Goal: Information Seeking & Learning: Learn about a topic

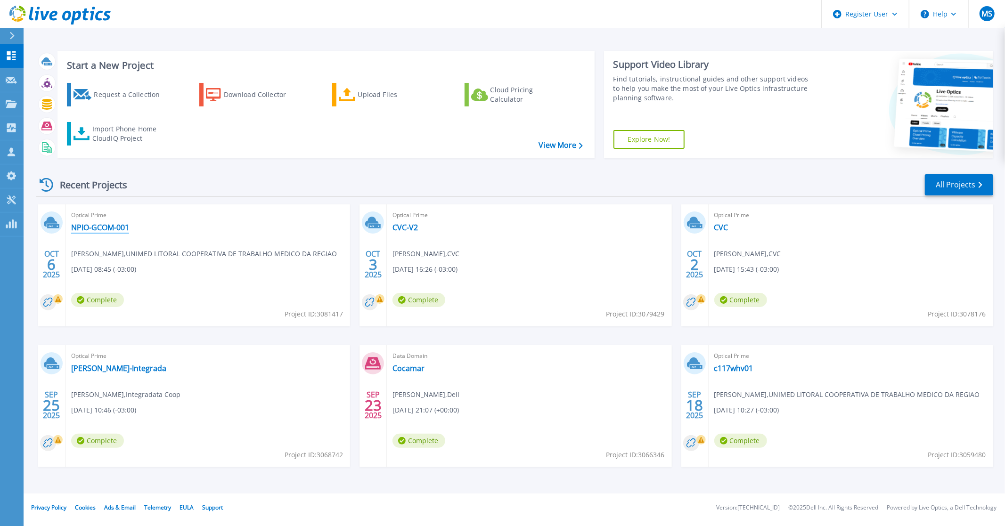
click at [101, 228] on link "NPIO-GCOM-001" at bounding box center [100, 227] width 58 height 9
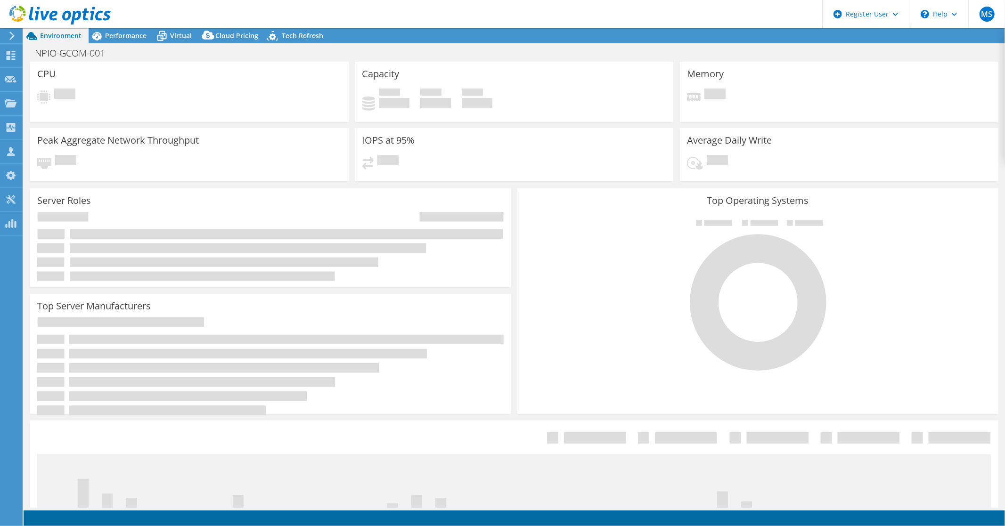
select select "USD"
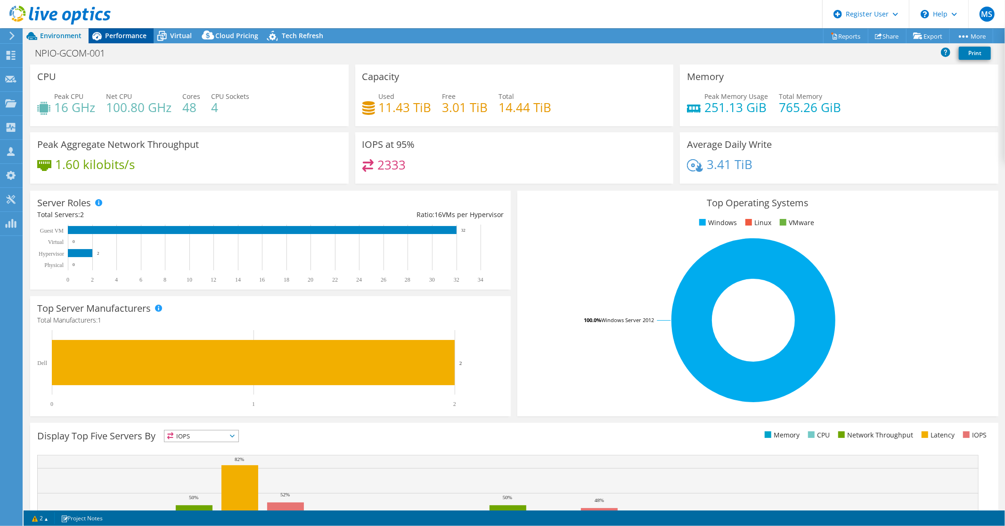
click at [121, 32] on span "Performance" at bounding box center [125, 35] width 41 height 9
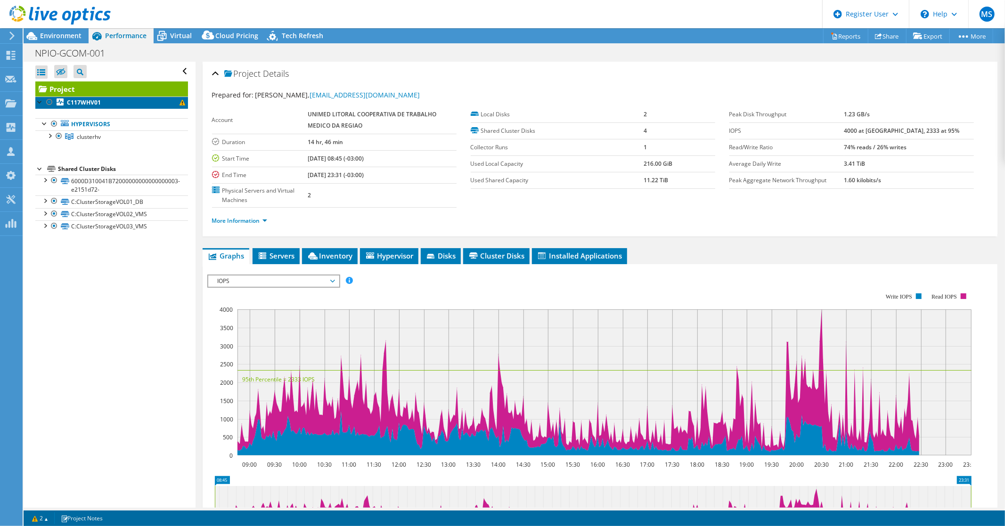
click at [179, 101] on span at bounding box center [182, 103] width 6 height 6
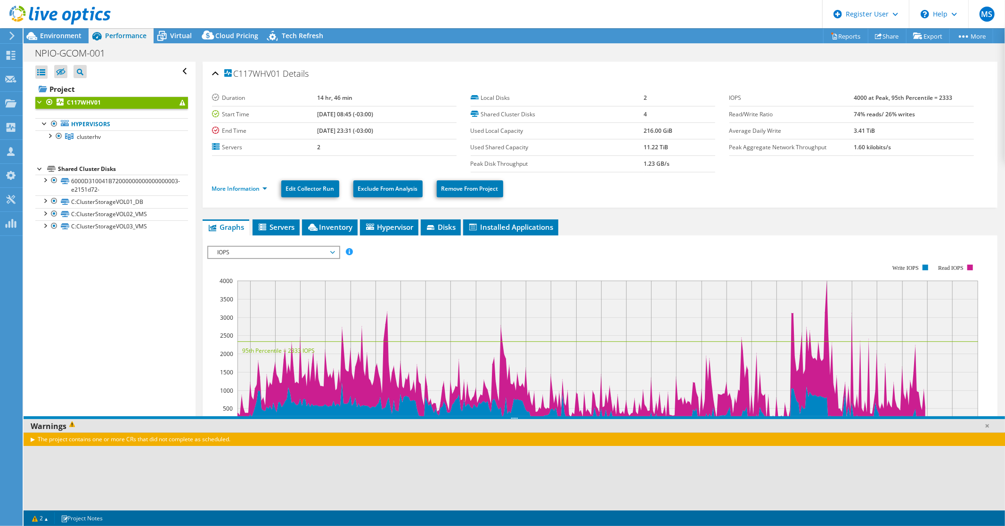
click at [67, 31] on div at bounding box center [55, 16] width 111 height 32
click at [59, 33] on span "Environment" at bounding box center [60, 35] width 41 height 9
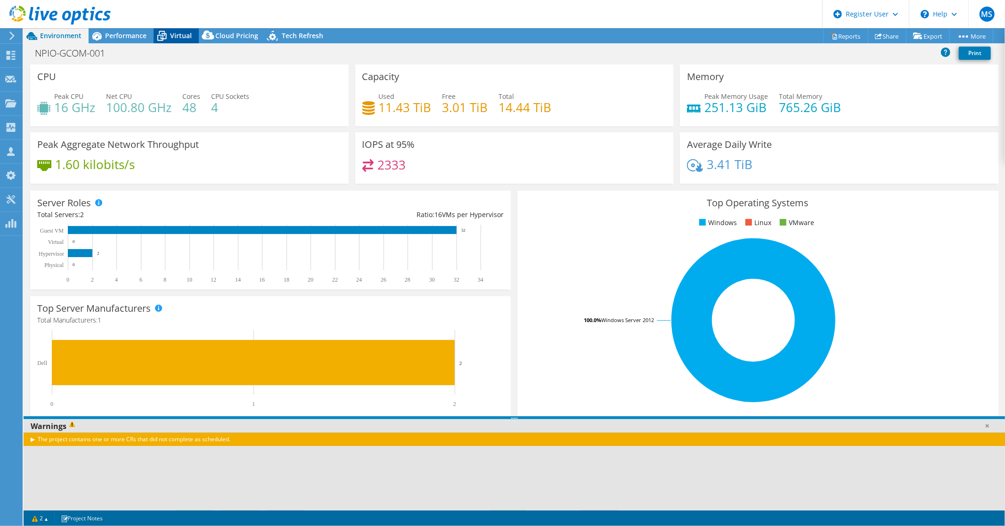
click at [171, 33] on span "Virtual" at bounding box center [181, 35] width 22 height 9
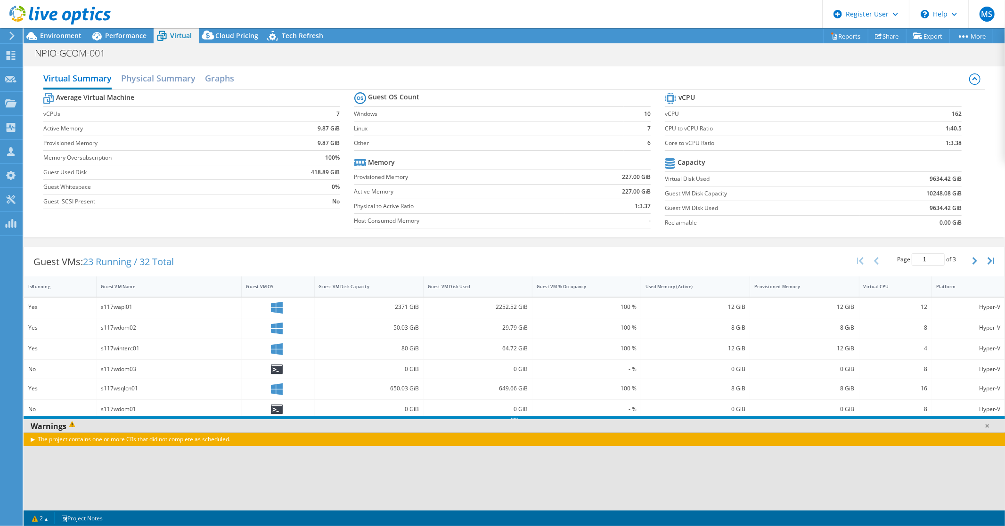
click at [32, 439] on div "The project contains one or more CRs that did not complete as scheduled." at bounding box center [514, 439] width 981 height 14
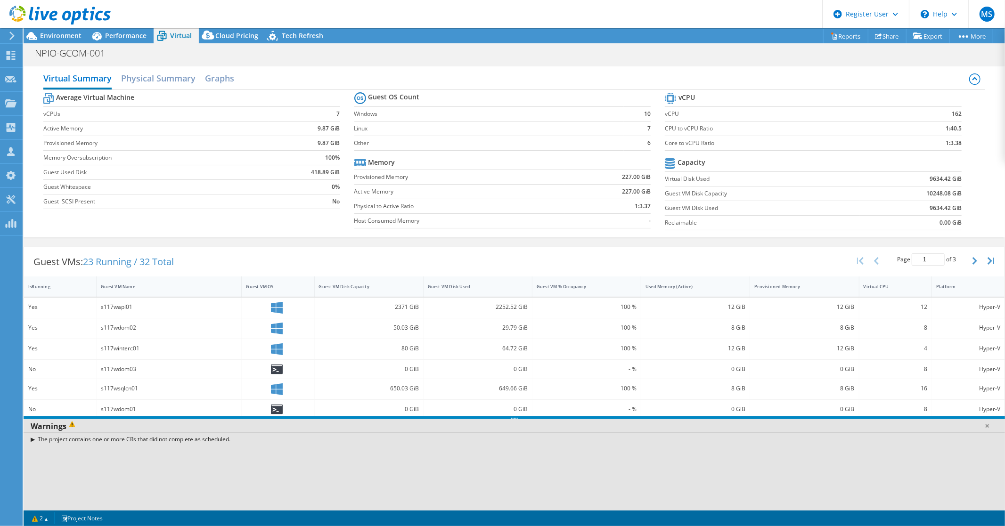
click at [32, 439] on div "The project contains one or more CRs that did not complete as scheduled." at bounding box center [514, 439] width 981 height 14
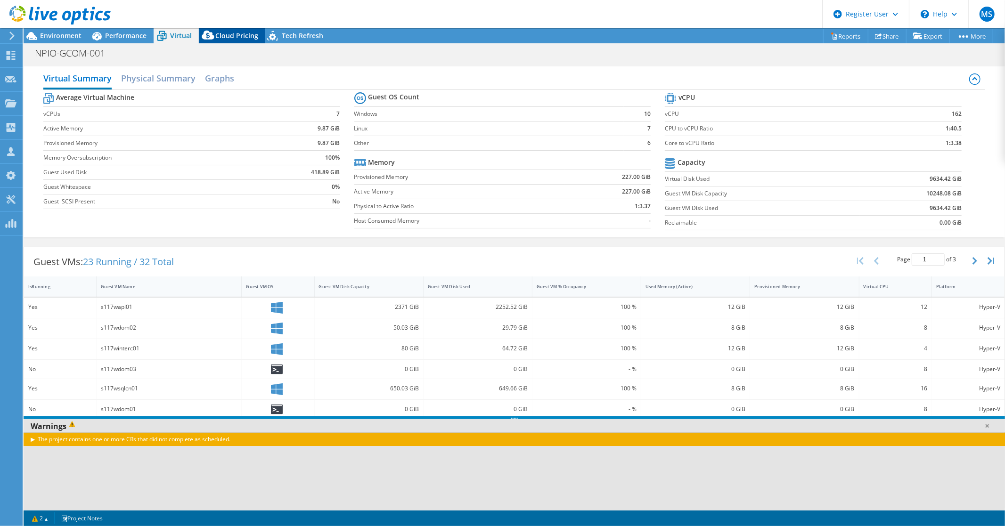
click at [232, 32] on span "Cloud Pricing" at bounding box center [236, 35] width 43 height 9
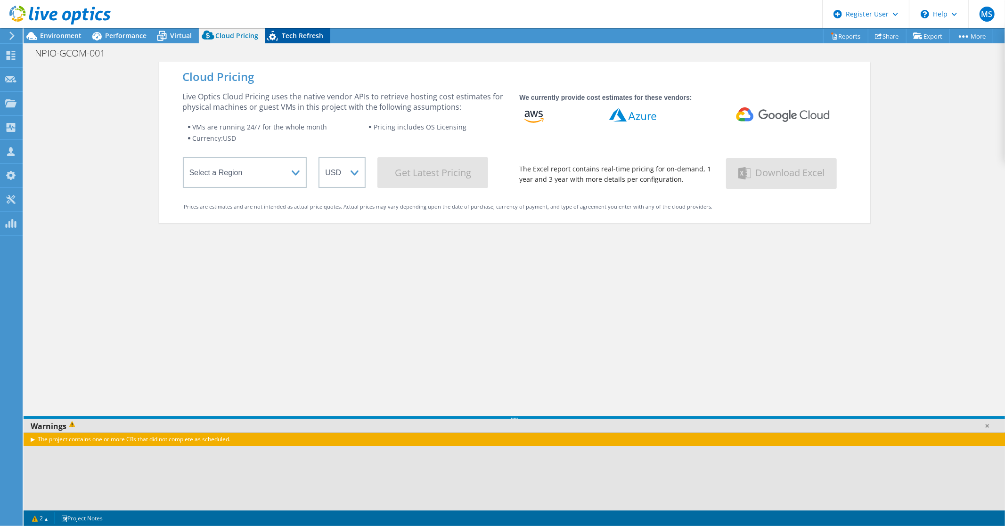
click at [308, 32] on span "Tech Refresh" at bounding box center [302, 35] width 41 height 9
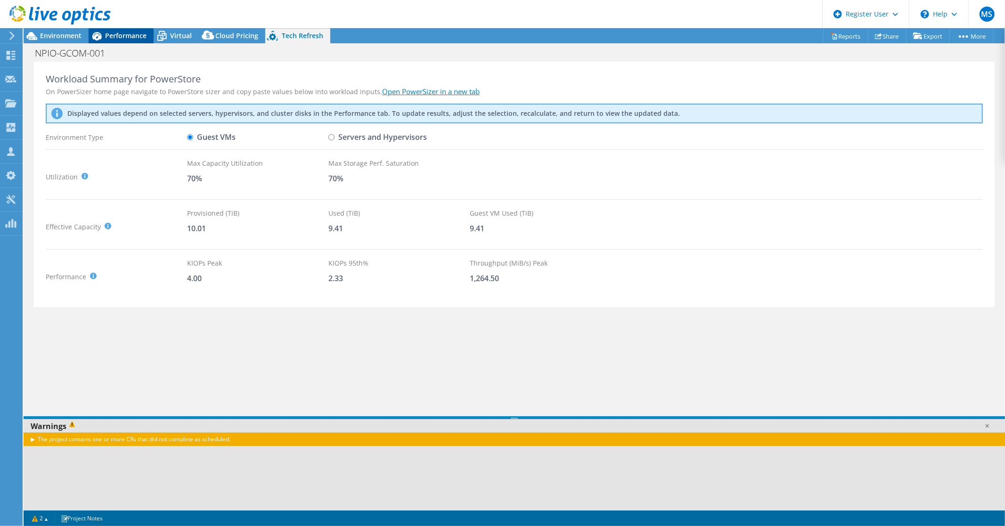
click at [129, 38] on span "Performance" at bounding box center [125, 35] width 41 height 9
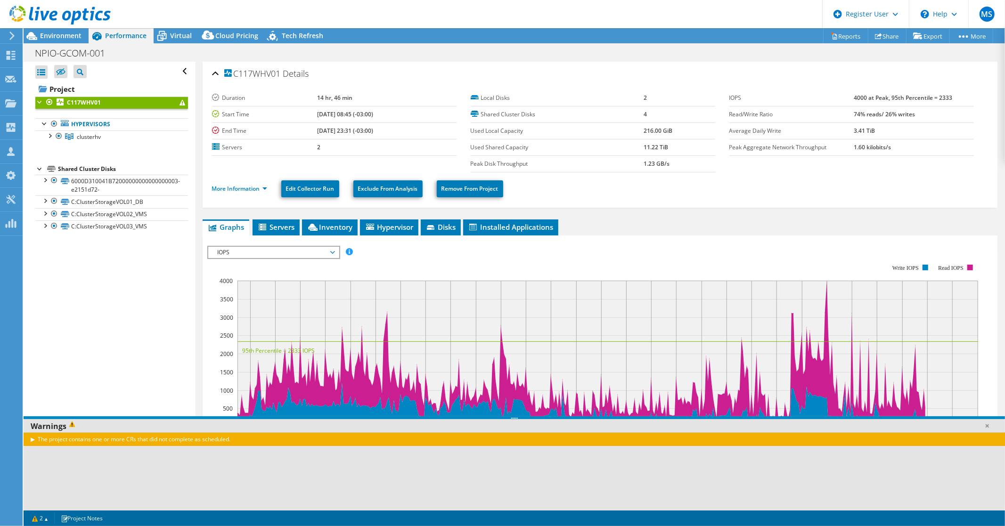
click at [51, 12] on use at bounding box center [59, 15] width 101 height 19
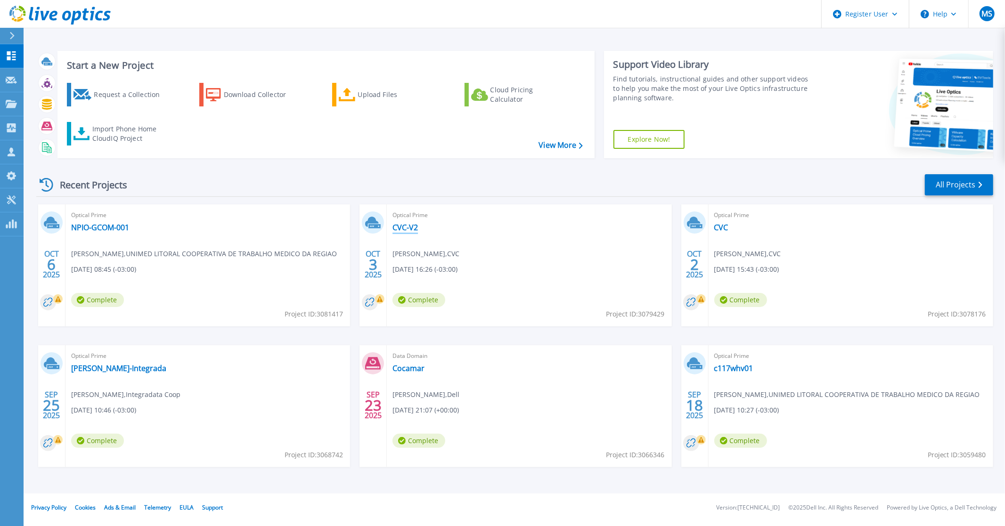
click at [411, 229] on link "CVC-V2" at bounding box center [404, 227] width 25 height 9
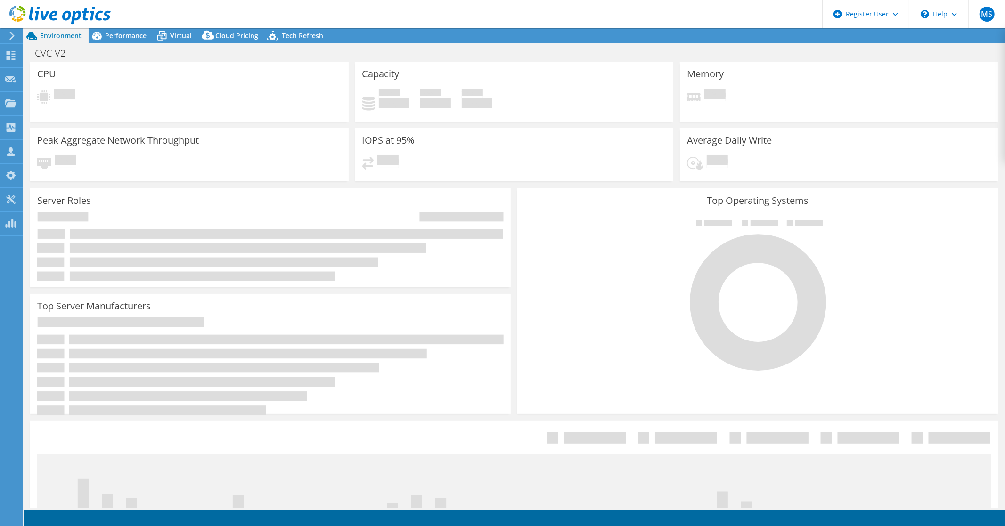
select select "USD"
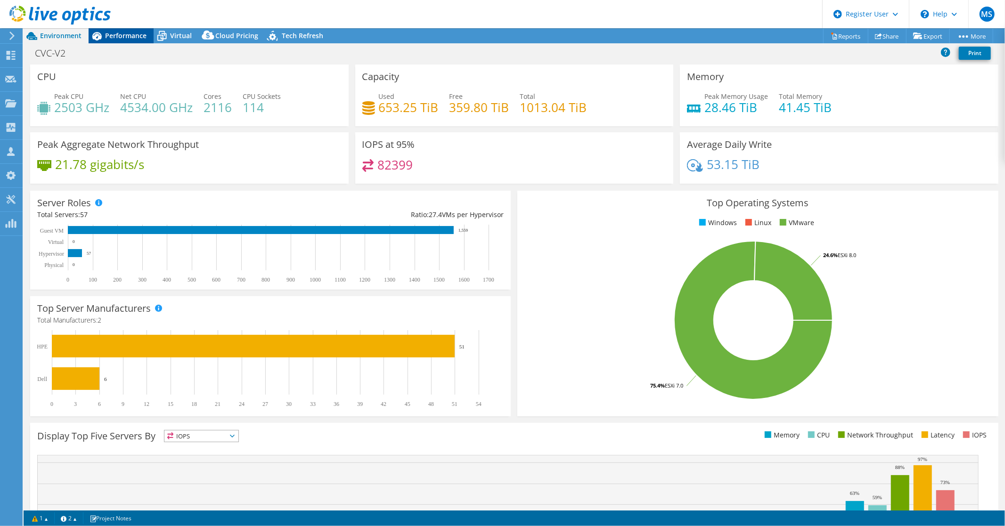
click at [131, 36] on span "Performance" at bounding box center [125, 35] width 41 height 9
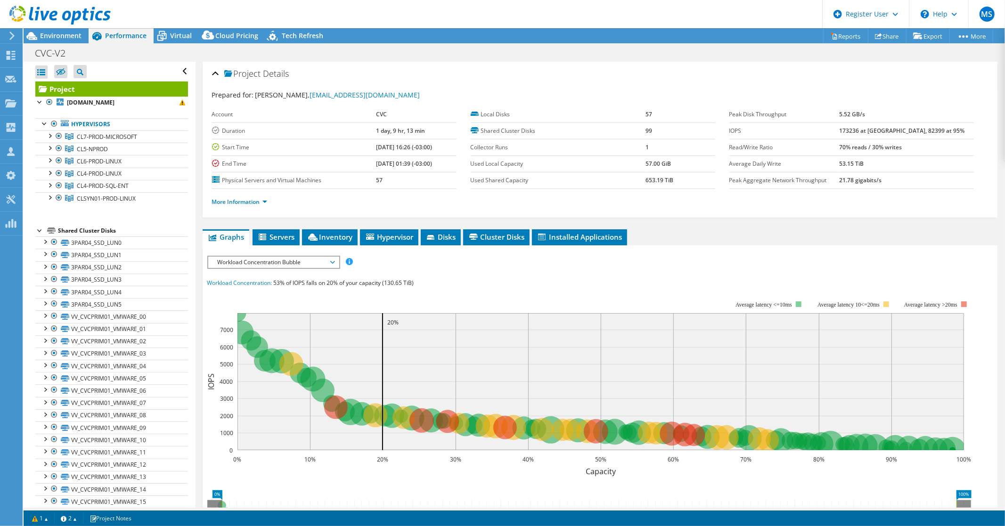
click at [302, 257] on span "Workload Concentration Bubble" at bounding box center [273, 262] width 121 height 11
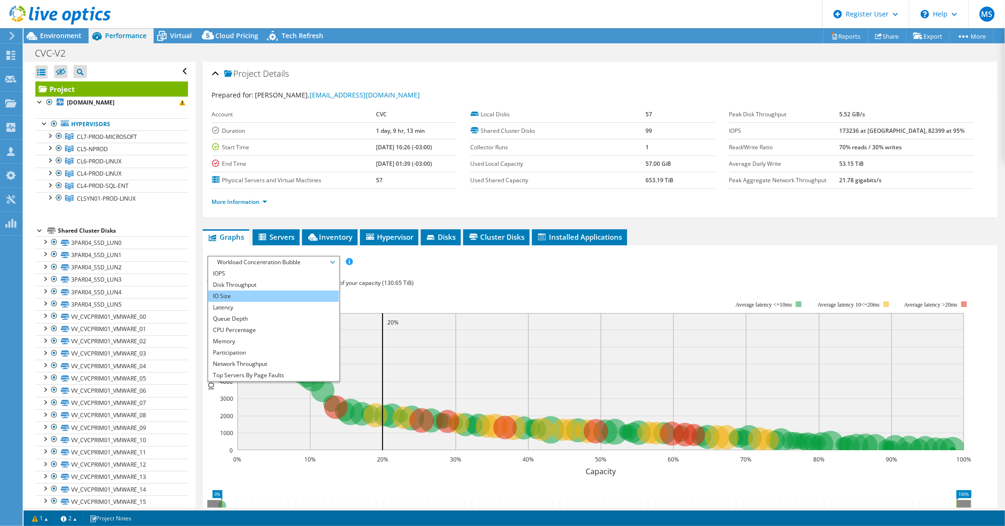
click at [238, 296] on li "IO Size" at bounding box center [273, 296] width 130 height 11
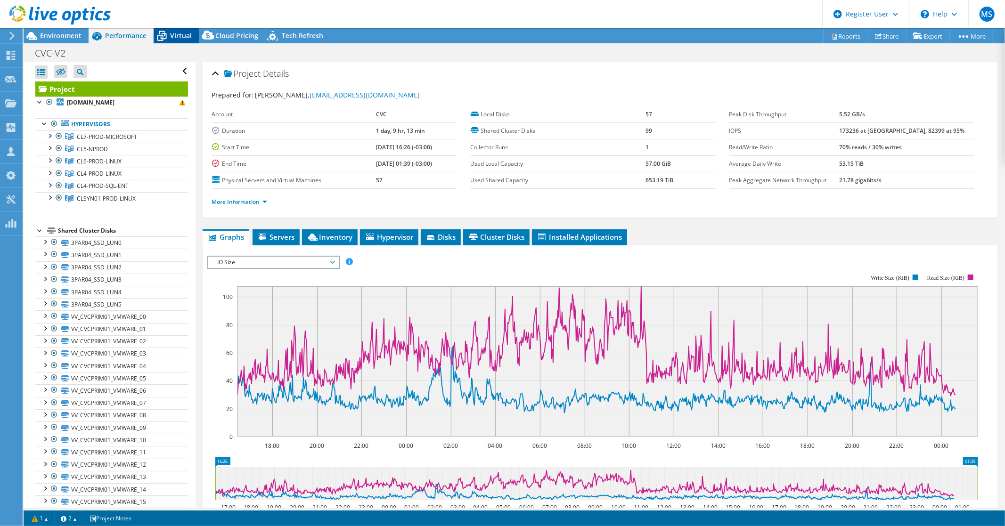
click at [173, 40] on div "Virtual" at bounding box center [176, 35] width 45 height 15
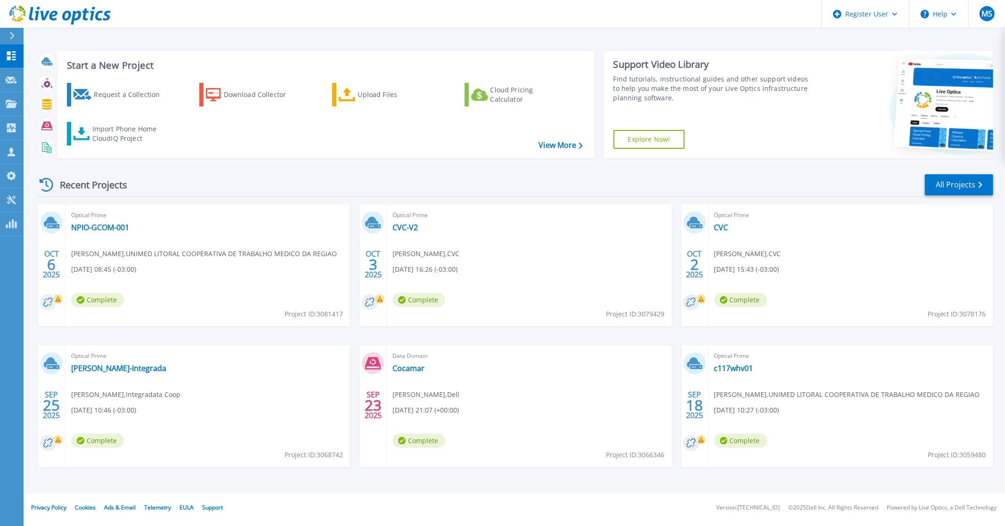
click at [13, 28] on div at bounding box center [15, 36] width 15 height 16
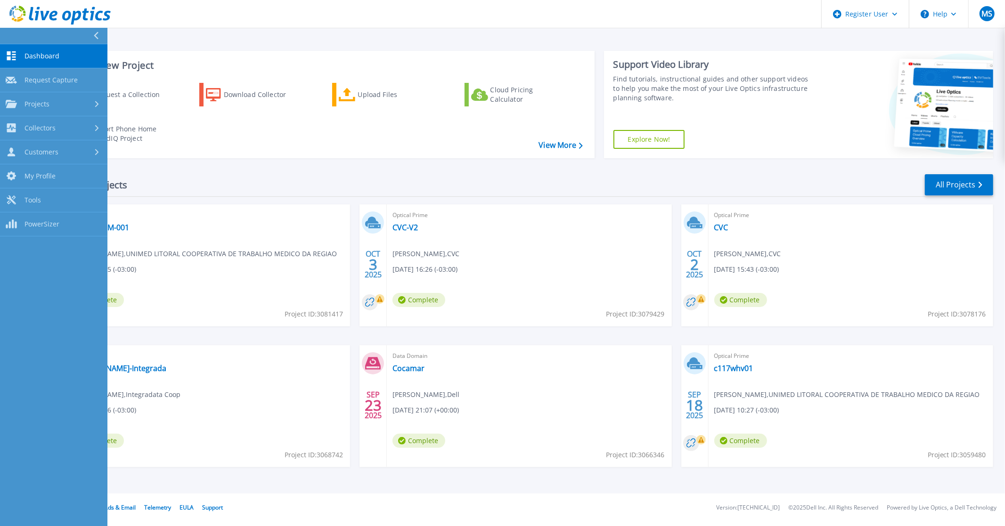
click at [484, 40] on div "Start a New Project Request a Collection Download Collector Upload Files Cloud …" at bounding box center [514, 247] width 981 height 494
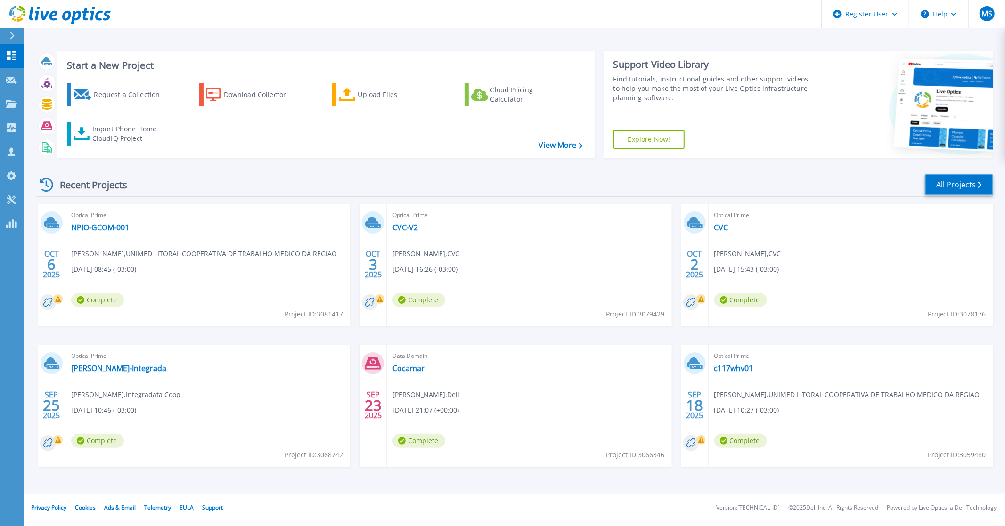
click at [951, 186] on link "All Projects" at bounding box center [959, 184] width 68 height 21
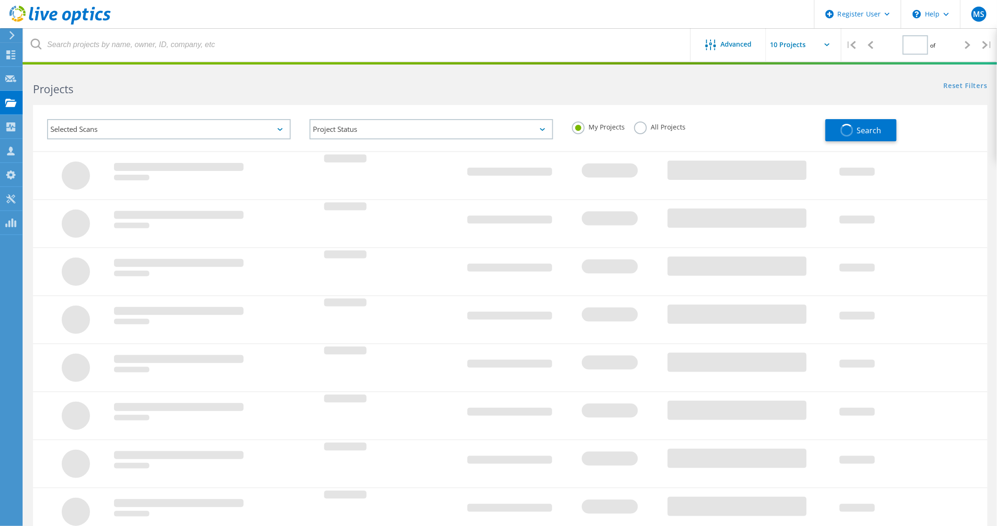
type input "1"
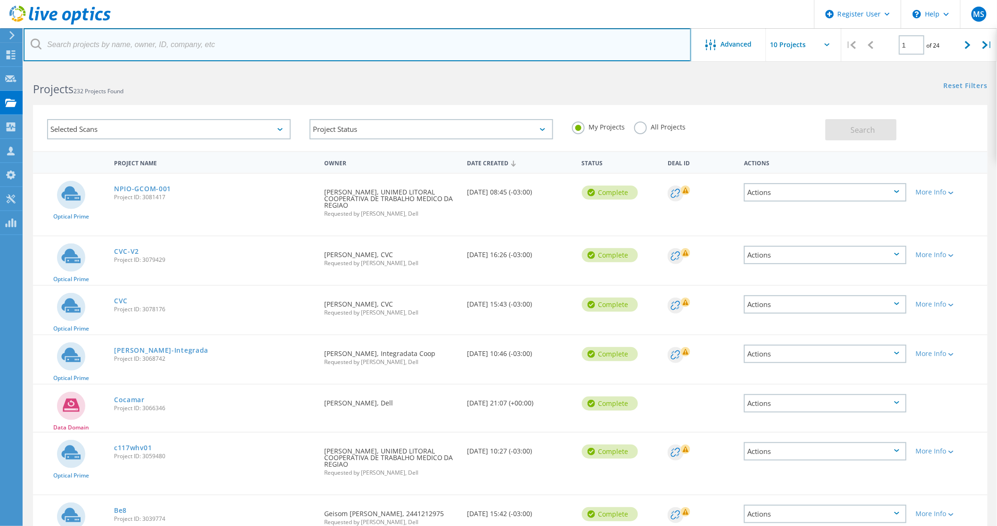
click at [81, 44] on input "text" at bounding box center [357, 44] width 667 height 33
type input "cocamar"
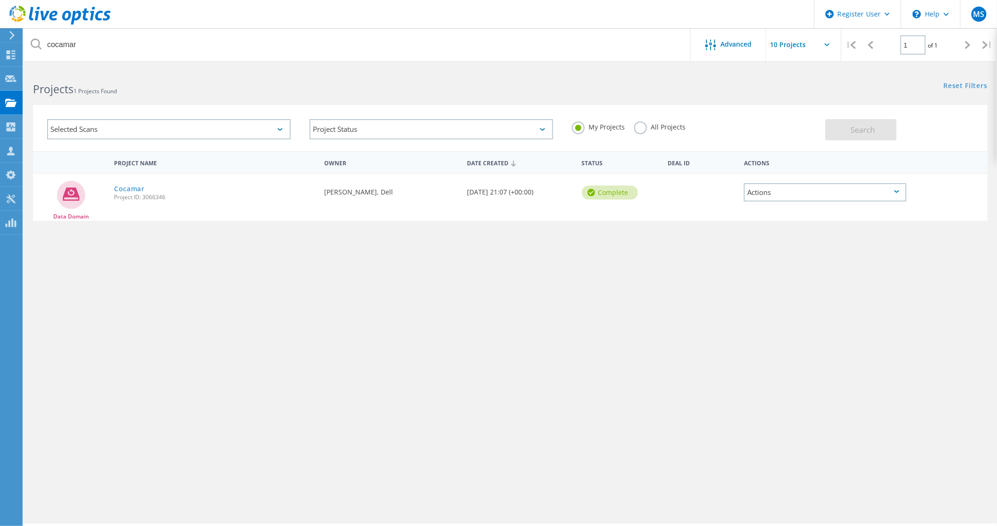
click at [642, 130] on label "All Projects" at bounding box center [659, 126] width 51 height 9
click at [0, 0] on input "All Projects" at bounding box center [0, 0] width 0 height 0
click at [848, 133] on button "Search" at bounding box center [860, 129] width 71 height 21
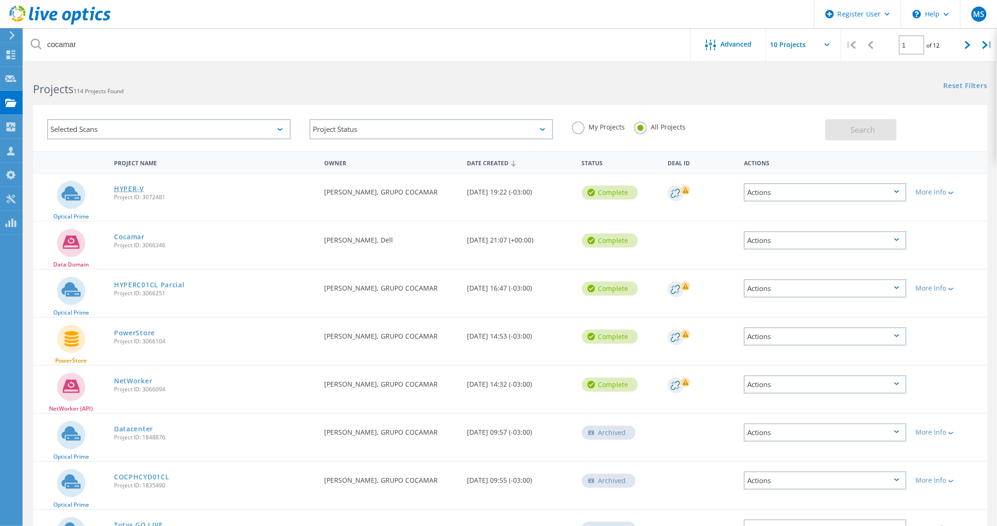
click at [127, 187] on link "HYPER-V" at bounding box center [129, 189] width 30 height 7
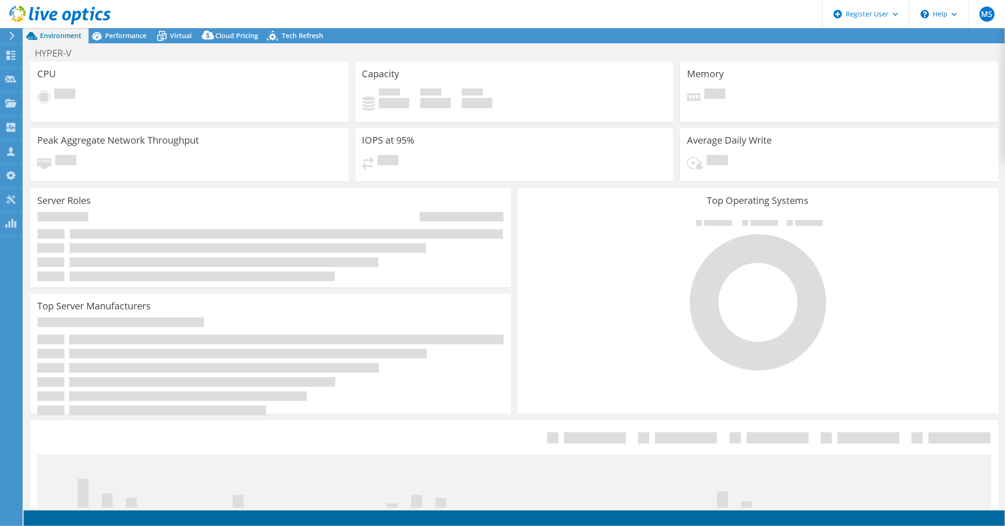
select select "USD"
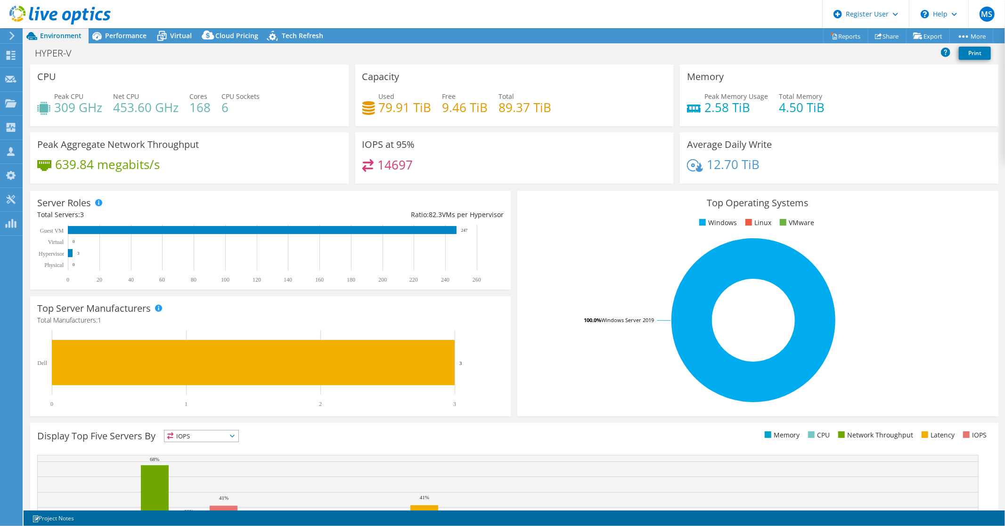
scroll to position [159, 0]
click at [129, 35] on span "Performance" at bounding box center [125, 35] width 41 height 9
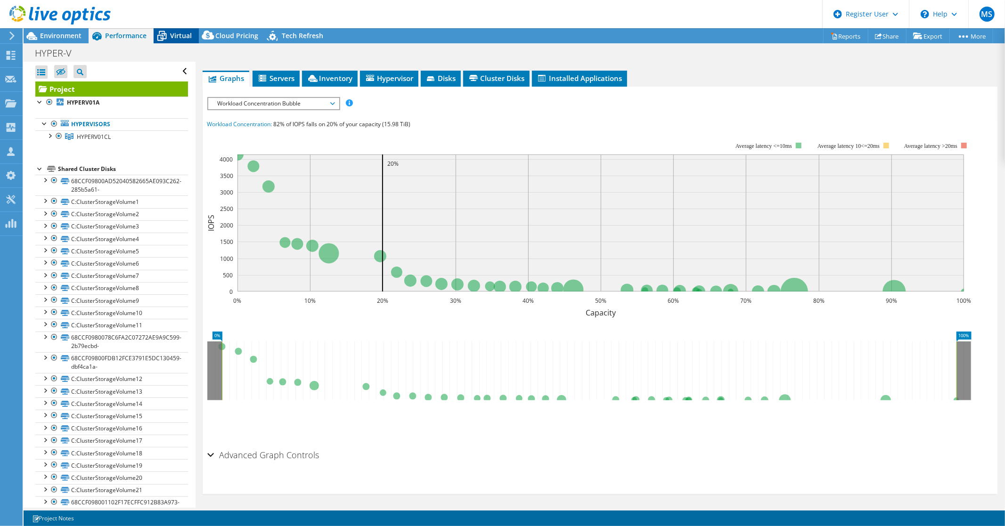
click at [176, 36] on span "Virtual" at bounding box center [181, 35] width 22 height 9
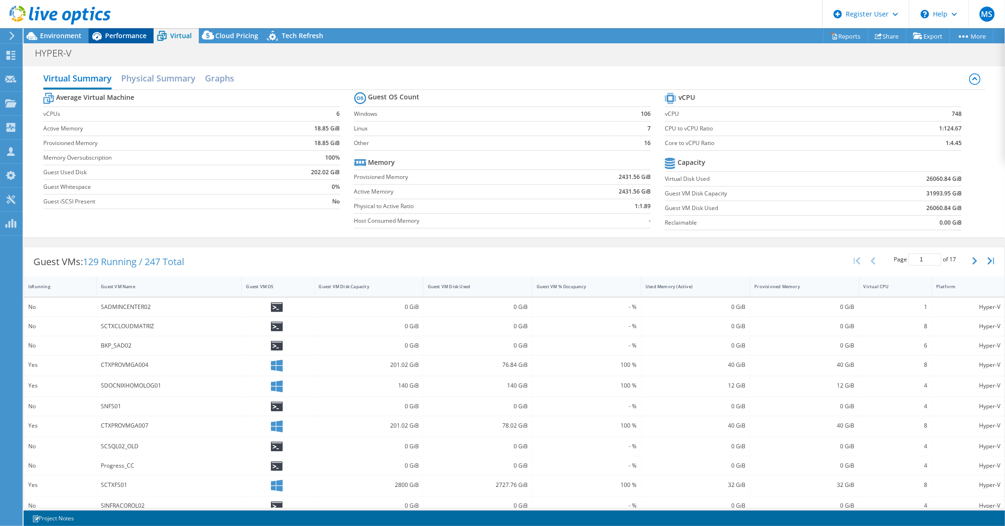
click at [122, 36] on span "Performance" at bounding box center [125, 35] width 41 height 9
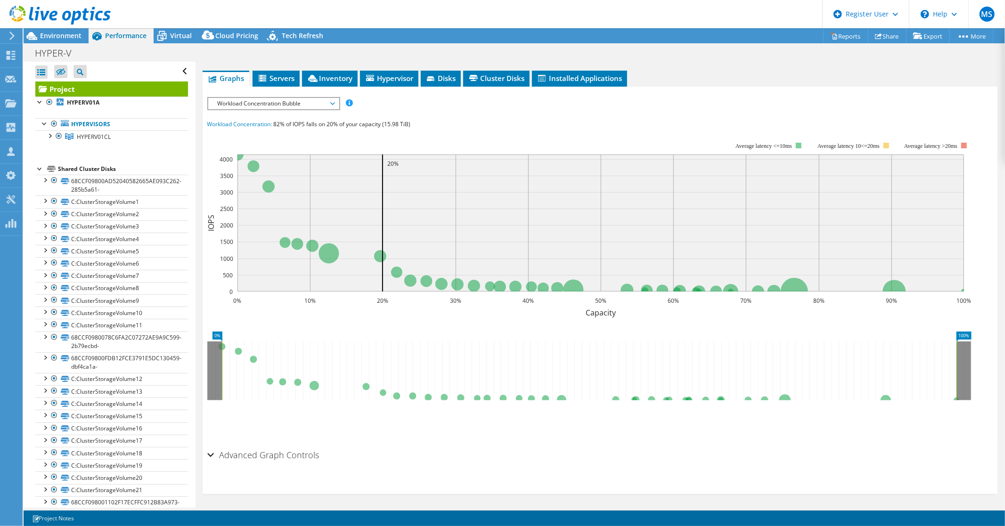
click at [332, 98] on span "Workload Concentration Bubble" at bounding box center [273, 103] width 121 height 11
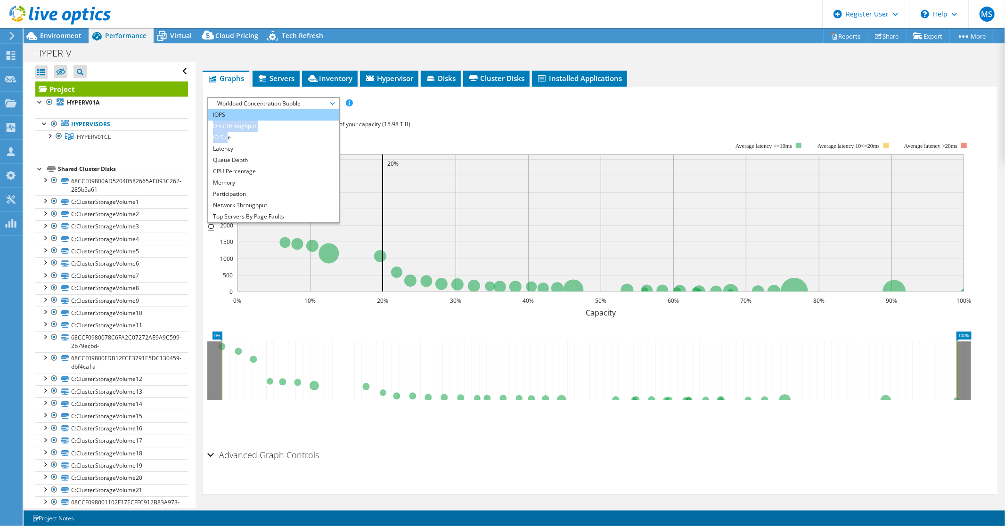
drag, startPoint x: 228, startPoint y: 133, endPoint x: 226, endPoint y: 112, distance: 20.8
click at [226, 112] on ul "IOPS Disk Throughput IO Size Latency Queue Depth CPU Percentage Memory Page Fau…" at bounding box center [273, 165] width 130 height 113
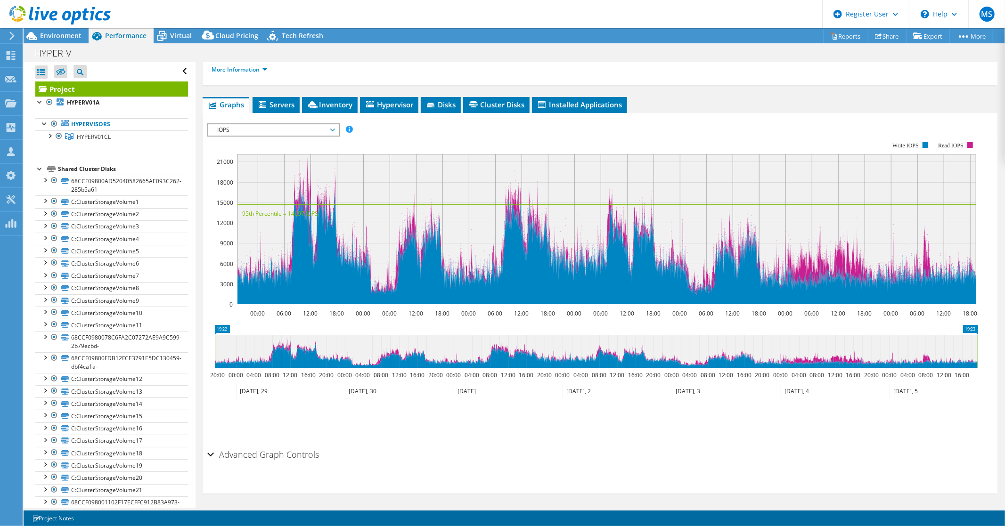
scroll to position [0, 0]
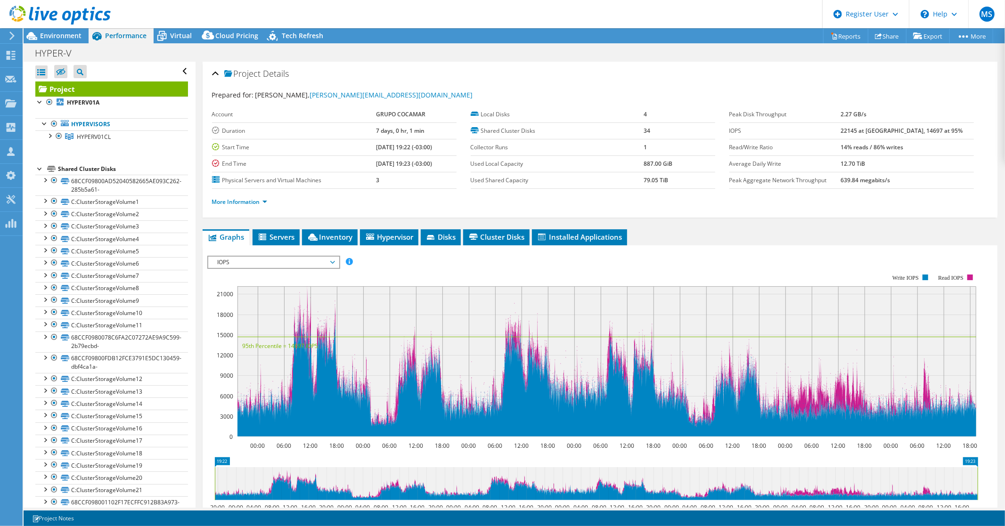
click at [45, 11] on icon at bounding box center [59, 15] width 101 height 19
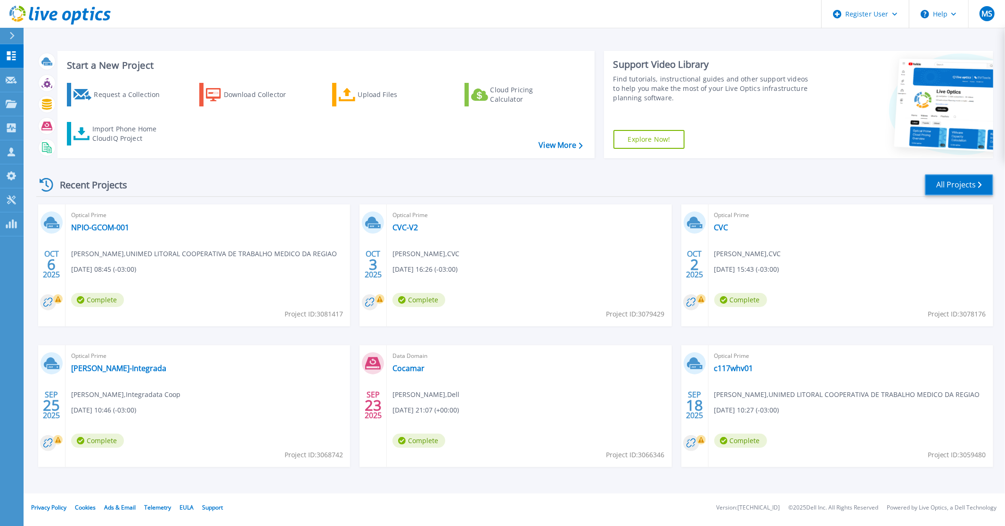
click at [951, 184] on link "All Projects" at bounding box center [959, 184] width 68 height 21
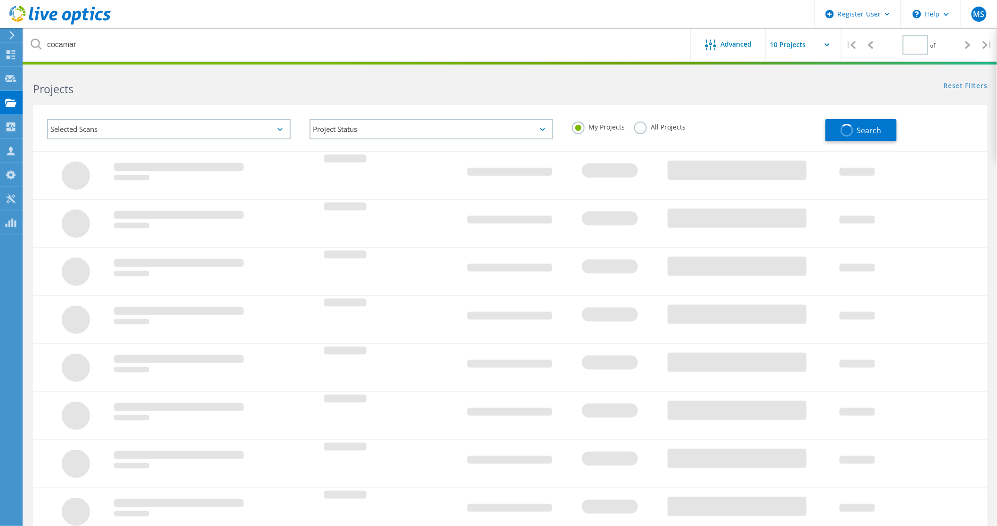
type input "1"
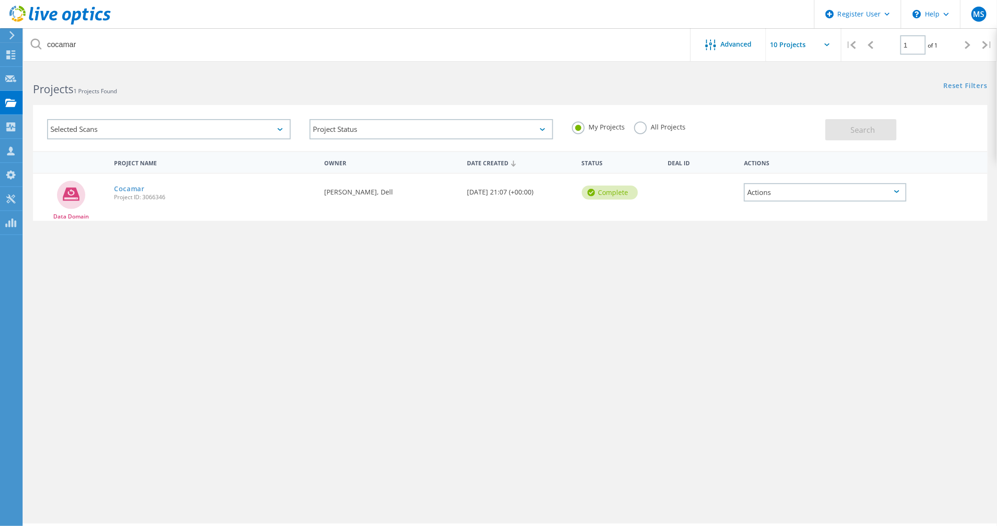
click at [639, 126] on label "All Projects" at bounding box center [659, 126] width 51 height 9
click at [0, 0] on input "All Projects" at bounding box center [0, 0] width 0 height 0
click at [865, 130] on span "Search" at bounding box center [862, 130] width 24 height 10
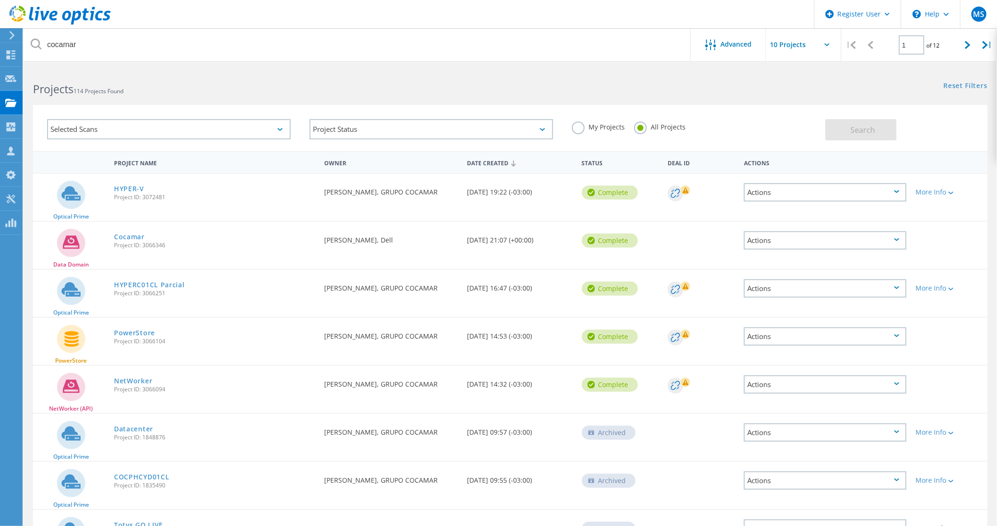
click at [896, 191] on icon at bounding box center [896, 191] width 5 height 3
click at [948, 190] on div at bounding box center [949, 193] width 7 height 6
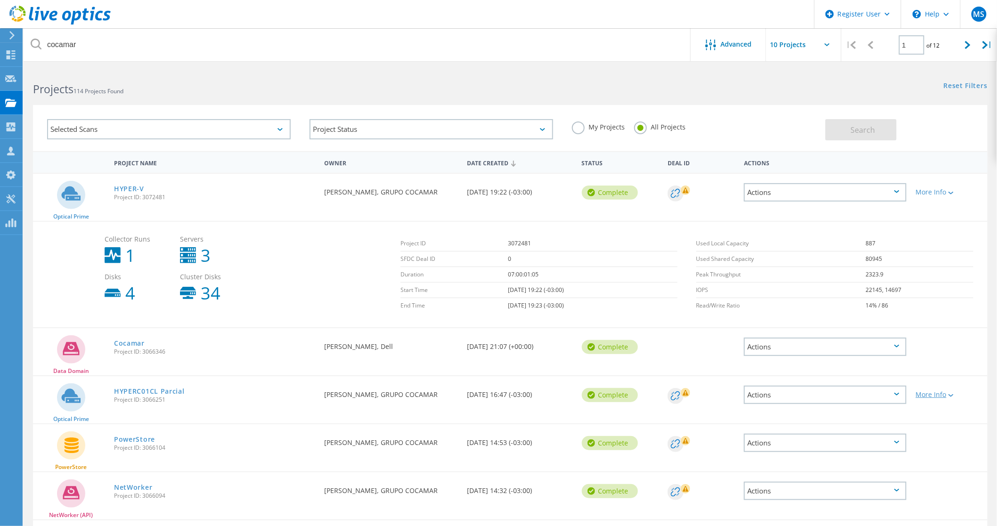
click at [953, 394] on icon at bounding box center [950, 395] width 5 height 3
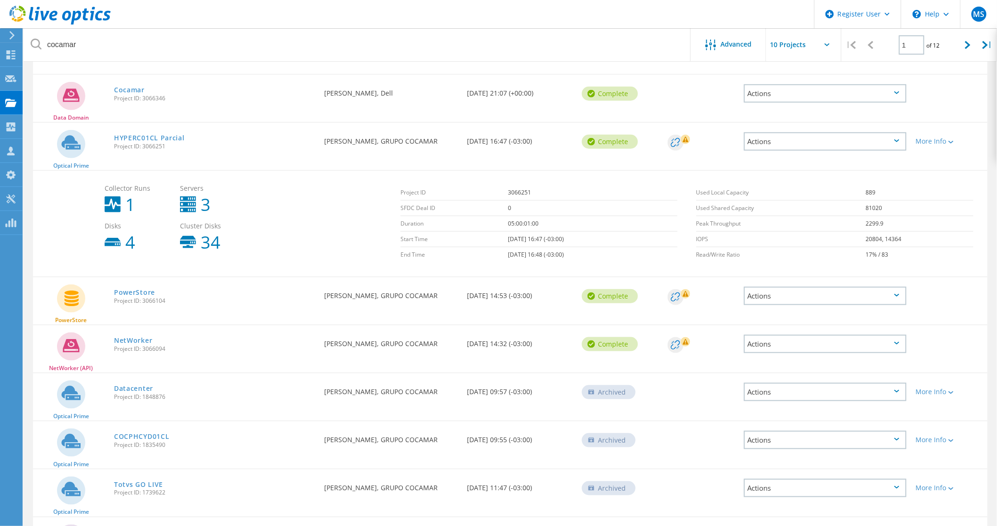
scroll to position [261, 0]
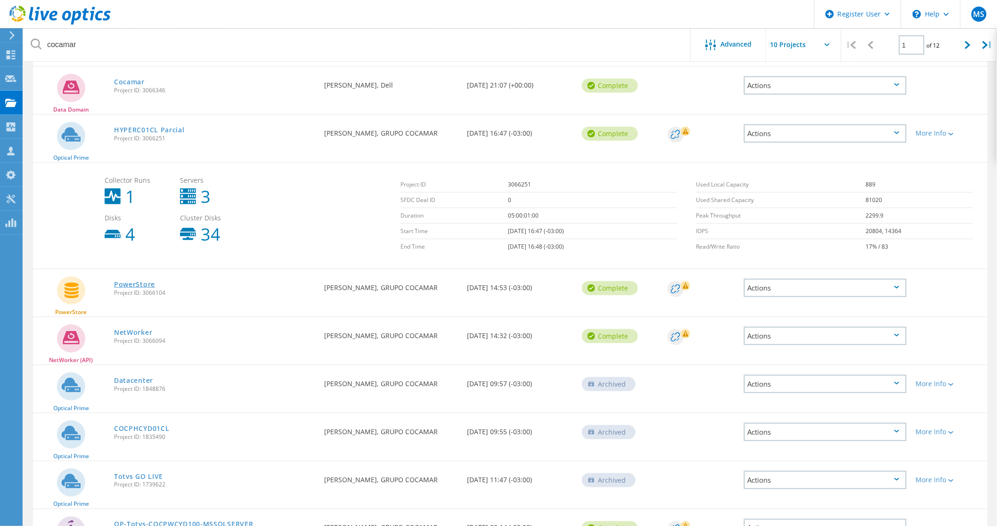
click at [134, 281] on link "PowerStore" at bounding box center [134, 284] width 41 height 7
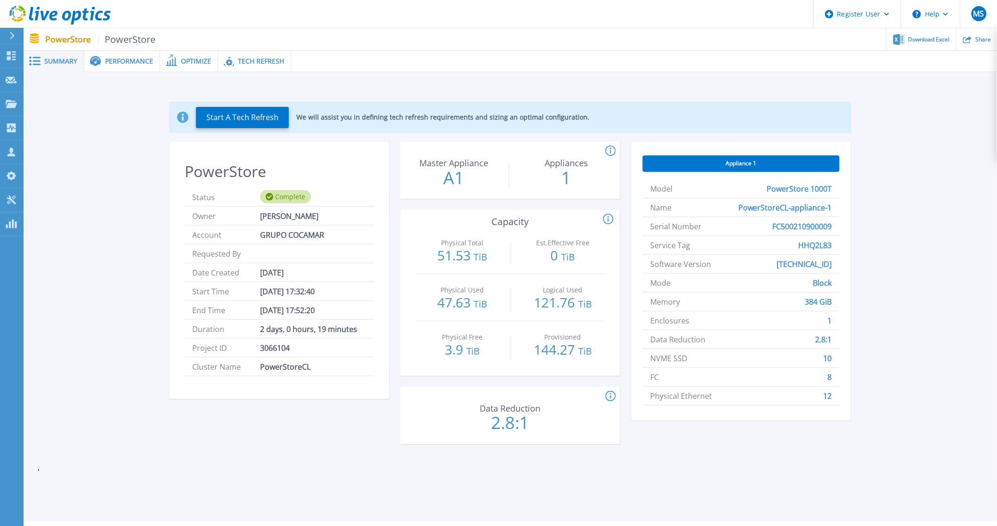
click at [742, 163] on span "Appliance 1" at bounding box center [741, 164] width 31 height 8
click at [132, 61] on span "Performance" at bounding box center [129, 61] width 48 height 7
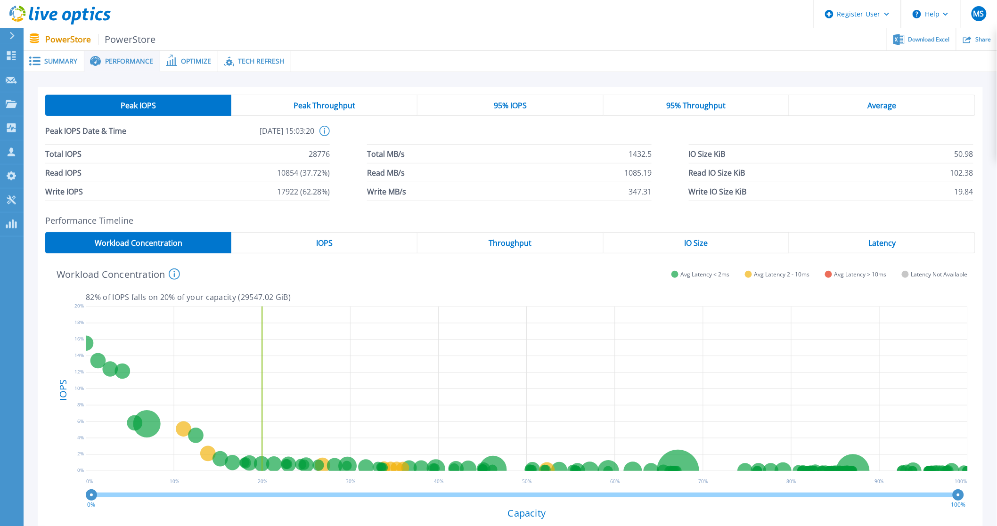
click at [190, 60] on span "Optimize" at bounding box center [196, 61] width 30 height 7
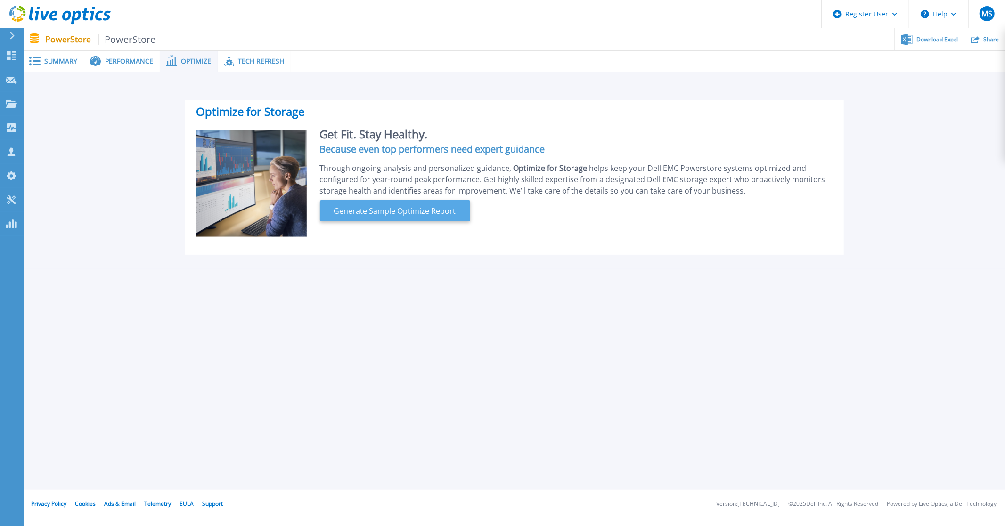
click at [403, 208] on span "Generate Sample Optimize Report" at bounding box center [395, 210] width 130 height 11
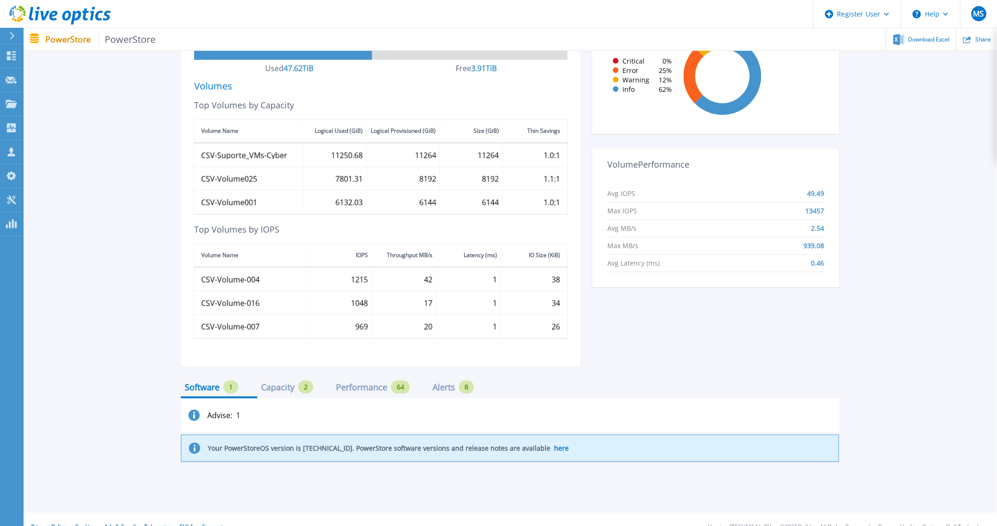
scroll to position [302, 0]
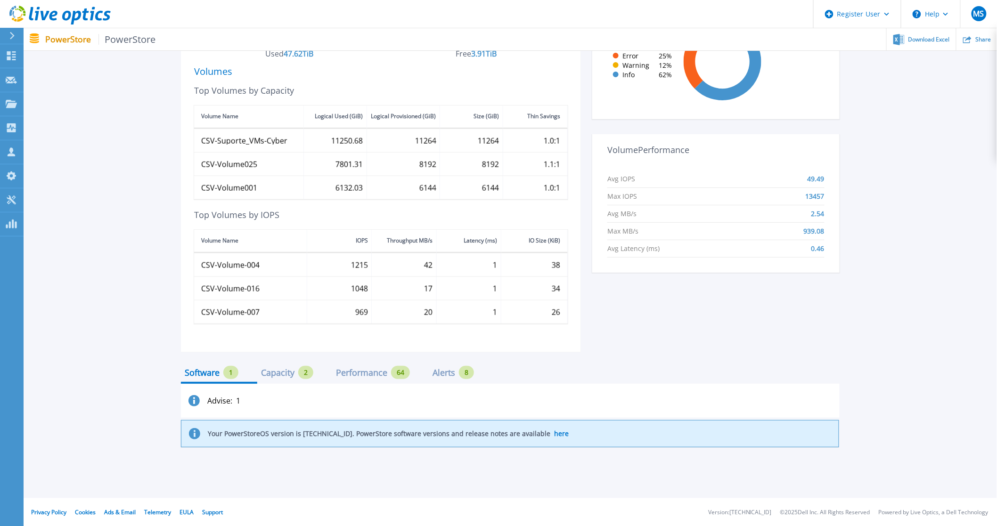
click at [281, 374] on div "Capacity" at bounding box center [277, 373] width 33 height 8
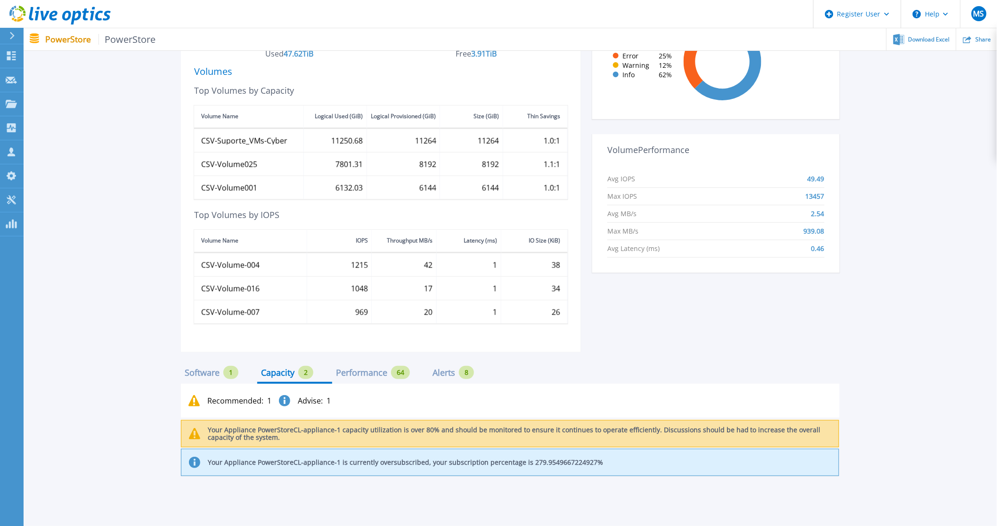
click at [363, 370] on div "Performance" at bounding box center [361, 373] width 51 height 8
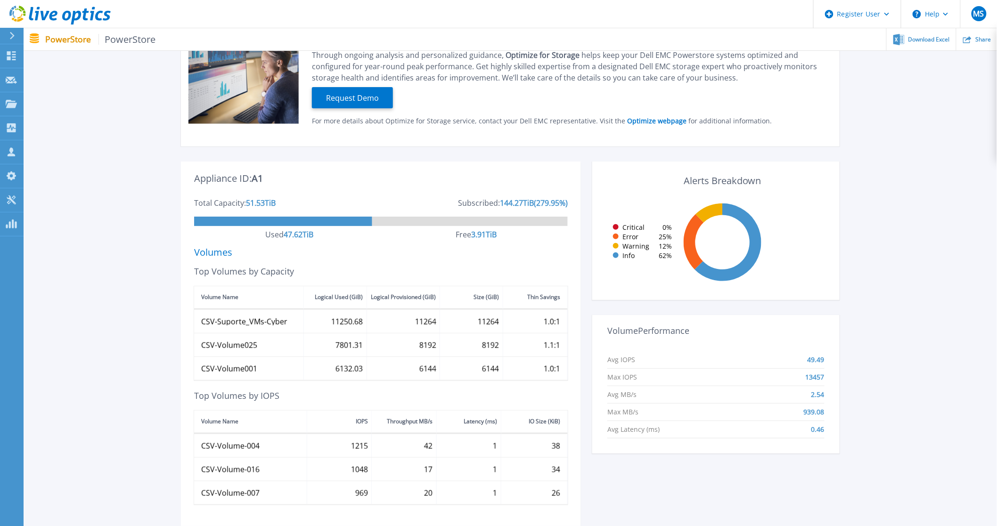
scroll to position [331, 0]
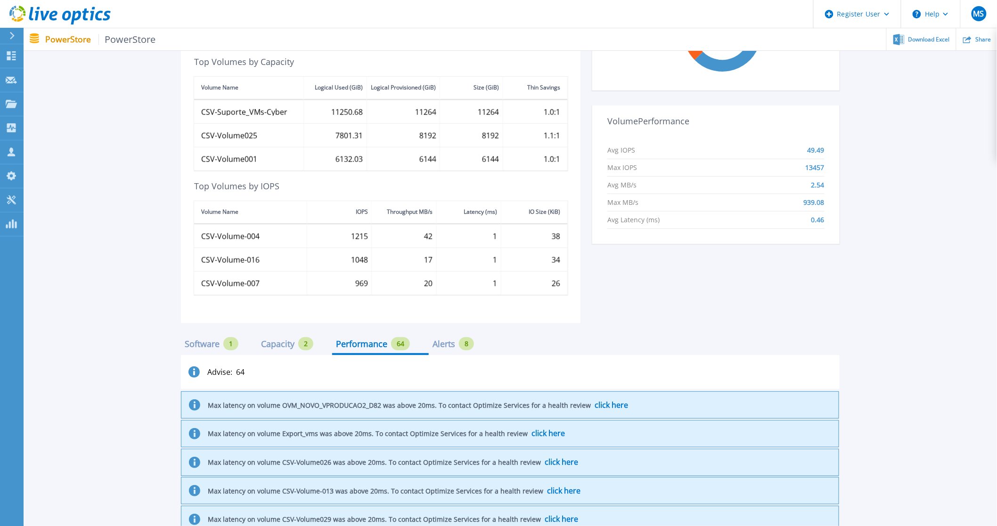
click at [447, 348] on div "Alerts" at bounding box center [443, 344] width 23 height 8
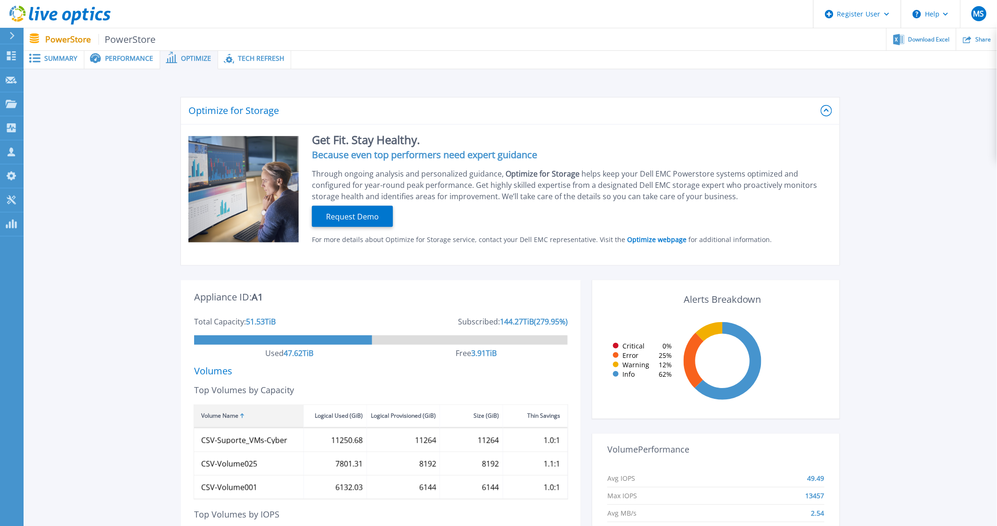
scroll to position [0, 0]
